Goal: Navigation & Orientation: Find specific page/section

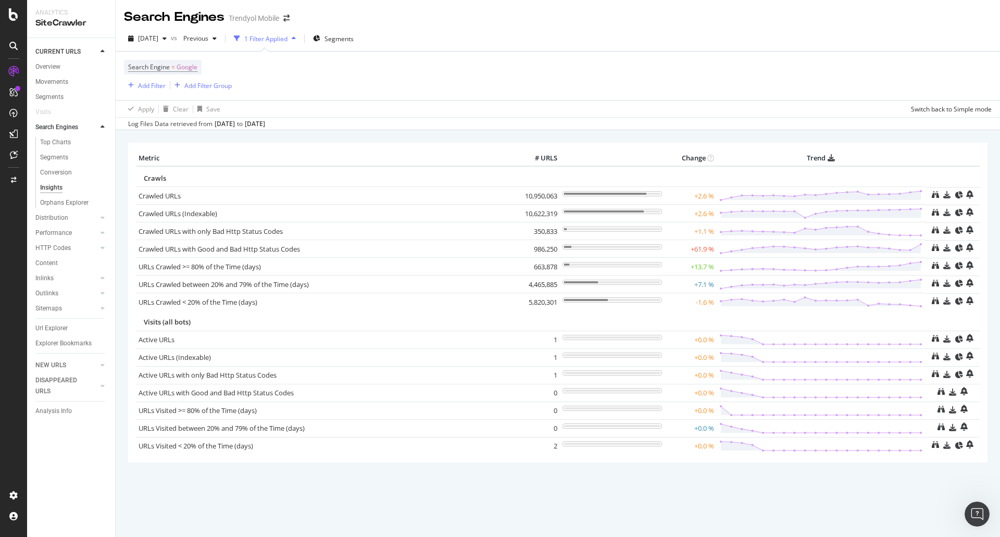
click at [122, 193] on div "Metric # URLS Change Trend Crawls Crawled URLs 10,950,063 +2.6 % Crawled URLs (…" at bounding box center [558, 333] width 884 height 407
click at [72, 120] on div "ActionBoard" at bounding box center [59, 117] width 41 height 10
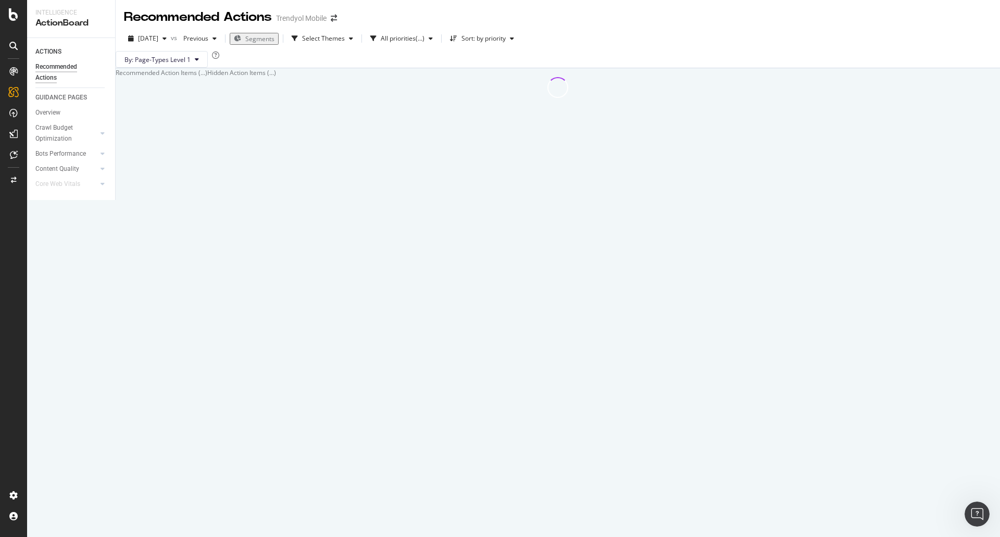
click at [276, 77] on div "Hidden Action Items (...)" at bounding box center [241, 72] width 69 height 9
click at [199, 77] on div "Recommended Action Items (...)" at bounding box center [162, 72] width 92 height 9
click at [171, 35] on div "[DATE]" at bounding box center [147, 39] width 47 height 16
click at [208, 75] on div "12.8M URLs" at bounding box center [213, 75] width 35 height 9
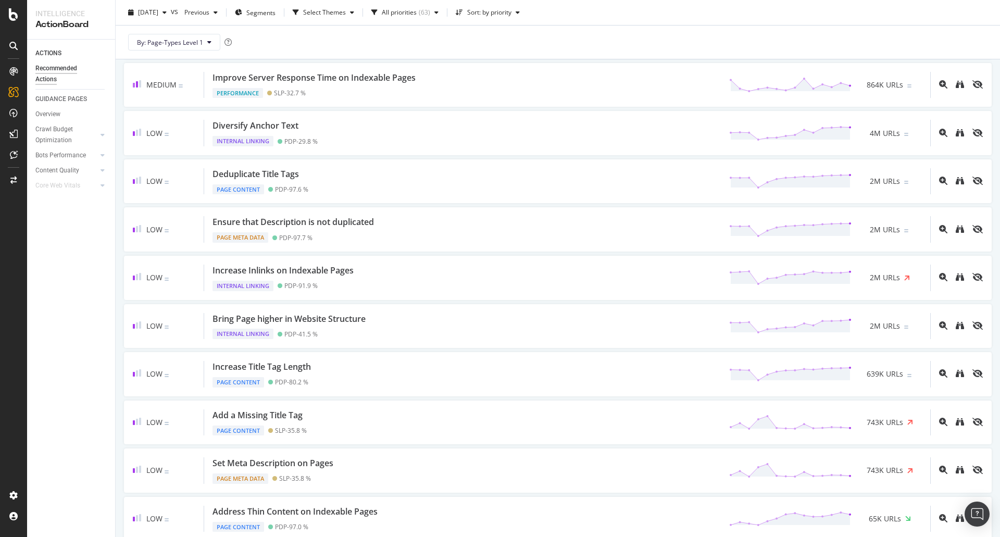
scroll to position [112, 0]
